Goal: Entertainment & Leisure: Consume media (video, audio)

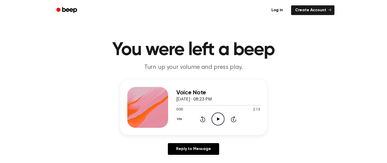
click at [214, 119] on icon "Play Audio" at bounding box center [218, 119] width 13 height 13
click at [345, 49] on header "You were left a beep Turn up your volume and press play." at bounding box center [193, 56] width 375 height 31
click at [220, 122] on icon "Pause Audio" at bounding box center [218, 119] width 13 height 13
click at [218, 119] on icon at bounding box center [218, 118] width 3 height 3
click at [202, 118] on icon at bounding box center [202, 119] width 5 height 6
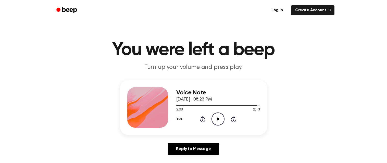
click at [204, 118] on icon at bounding box center [202, 119] width 5 height 6
click at [205, 119] on icon at bounding box center [202, 119] width 5 height 6
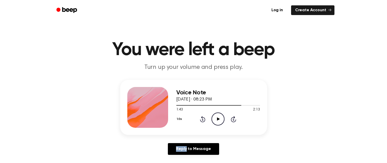
click at [205, 118] on icon "Rewind 5 seconds" at bounding box center [203, 119] width 6 height 7
click at [203, 118] on icon "Rewind 5 seconds" at bounding box center [203, 119] width 6 height 7
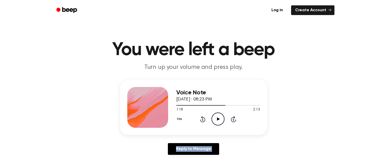
click at [203, 118] on icon "Rewind 5 seconds" at bounding box center [203, 119] width 6 height 7
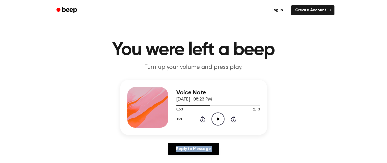
click at [203, 118] on icon "Rewind 5 seconds" at bounding box center [203, 119] width 6 height 7
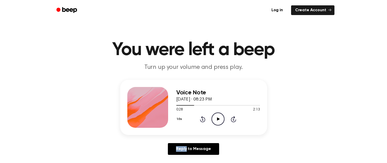
click at [203, 118] on icon "Rewind 5 seconds" at bounding box center [203, 119] width 6 height 7
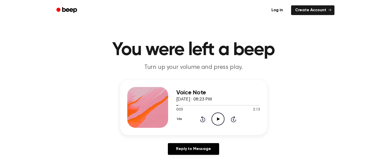
click at [203, 118] on icon "Rewind 5 seconds" at bounding box center [203, 119] width 6 height 7
click at [216, 119] on icon "Play Audio" at bounding box center [218, 119] width 13 height 13
click at [219, 119] on icon at bounding box center [218, 118] width 3 height 3
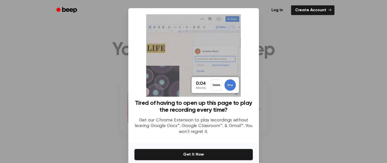
click at [282, 67] on div at bounding box center [193, 81] width 387 height 163
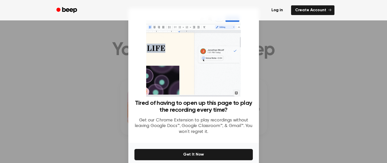
scroll to position [237, 0]
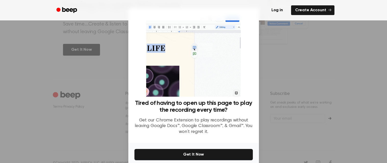
click at [298, 118] on div at bounding box center [193, 81] width 387 height 163
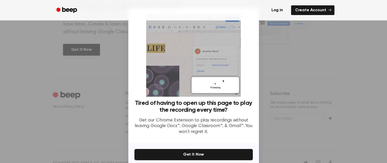
click at [298, 118] on div at bounding box center [193, 81] width 387 height 163
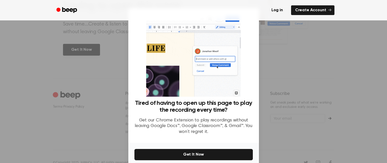
click at [285, 64] on div at bounding box center [193, 81] width 387 height 163
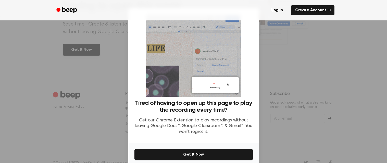
click at [221, 86] on img at bounding box center [193, 55] width 95 height 82
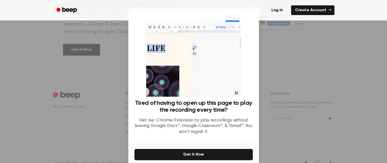
click at [220, 86] on img at bounding box center [193, 55] width 95 height 82
click at [120, 82] on div at bounding box center [193, 81] width 387 height 163
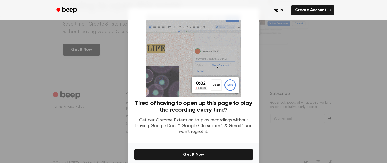
click at [120, 82] on div at bounding box center [193, 81] width 387 height 163
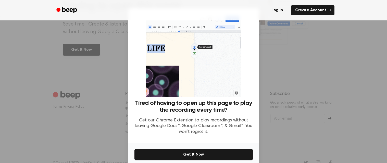
click at [120, 82] on div at bounding box center [193, 81] width 387 height 163
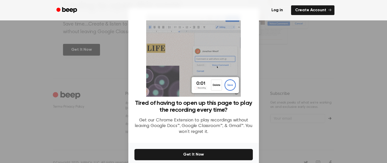
click at [120, 82] on div at bounding box center [193, 81] width 387 height 163
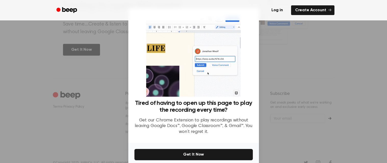
click at [120, 82] on div at bounding box center [193, 81] width 387 height 163
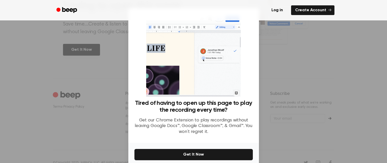
click at [120, 82] on div at bounding box center [193, 81] width 387 height 163
click at [139, 25] on div "​ Tired of having to open up this page to play the recording every time? Get ou…" at bounding box center [193, 93] width 387 height 186
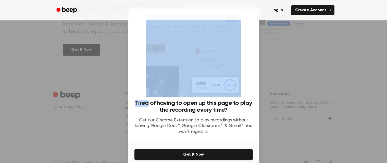
click at [139, 25] on div "Tired of having to open up this page to play the recording every time? Get our …" at bounding box center [194, 76] width 118 height 125
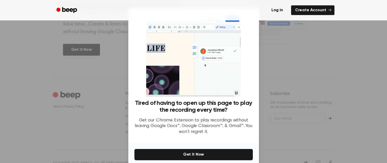
click at [114, 35] on div at bounding box center [193, 81] width 387 height 163
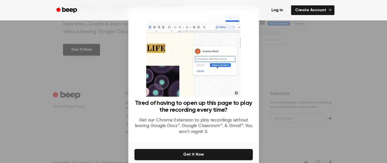
click at [114, 35] on div at bounding box center [193, 81] width 387 height 163
click at [274, 110] on div at bounding box center [193, 81] width 387 height 163
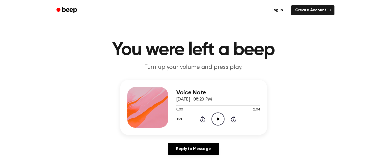
click at [217, 114] on icon "Play Audio" at bounding box center [218, 119] width 13 height 13
click at [215, 118] on icon "Play Audio" at bounding box center [218, 119] width 13 height 13
click at [218, 112] on div "0:00 1:04" at bounding box center [218, 109] width 84 height 5
click at [218, 119] on icon at bounding box center [218, 118] width 3 height 3
